Goal: Task Accomplishment & Management: Complete application form

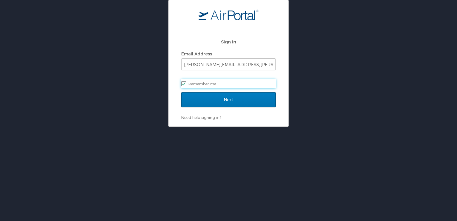
click at [228, 110] on div "Next" at bounding box center [228, 103] width 95 height 22
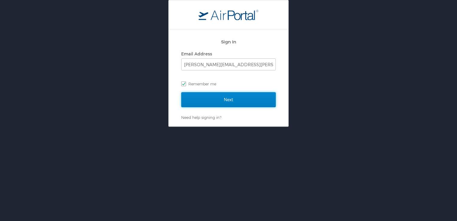
click at [228, 102] on input "Next" at bounding box center [228, 99] width 95 height 15
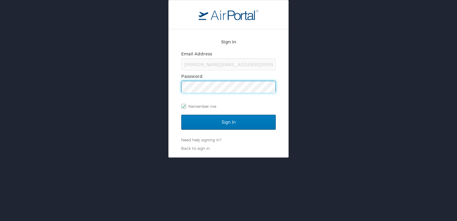
click at [181, 115] on input "Sign In" at bounding box center [228, 122] width 95 height 15
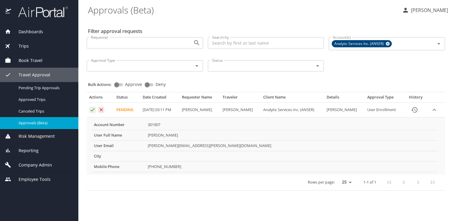
click at [91, 111] on icon "Approval table" at bounding box center [93, 110] width 6 height 6
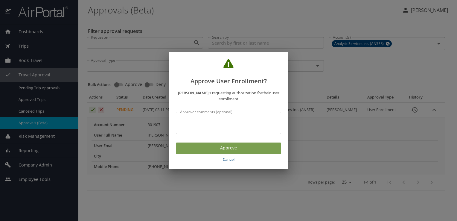
click at [213, 148] on span "Approve" at bounding box center [229, 147] width 96 height 7
